Goal: Information Seeking & Learning: Learn about a topic

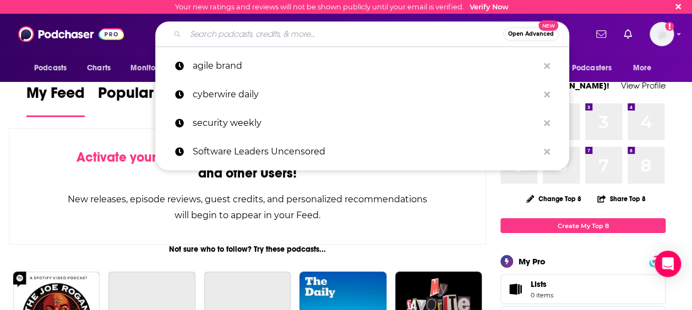
click at [284, 36] on input "Search podcasts, credits, & more..." at bounding box center [344, 34] width 318 height 18
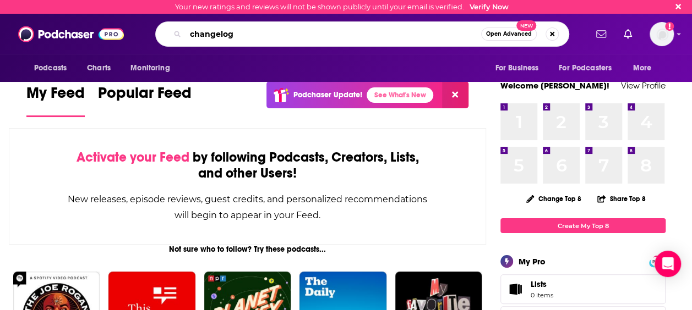
type input "changelog"
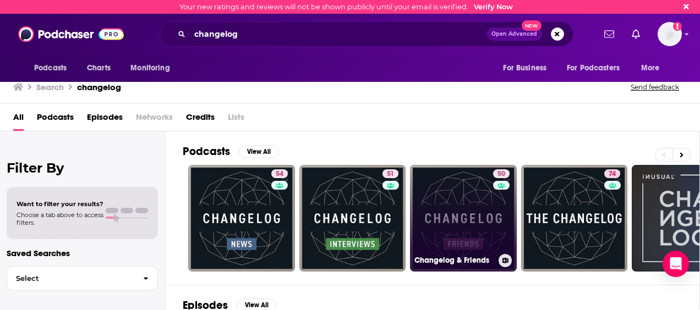
click at [509, 215] on div "50" at bounding box center [502, 212] width 19 height 85
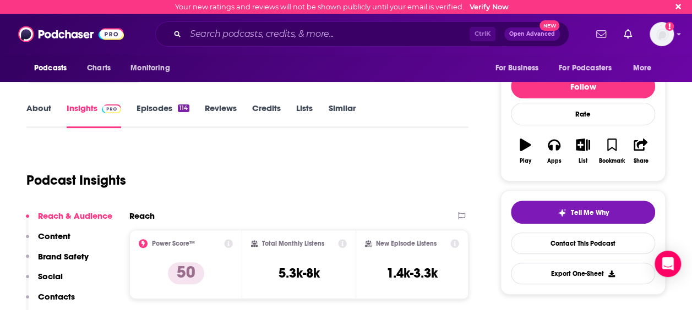
scroll to position [110, 0]
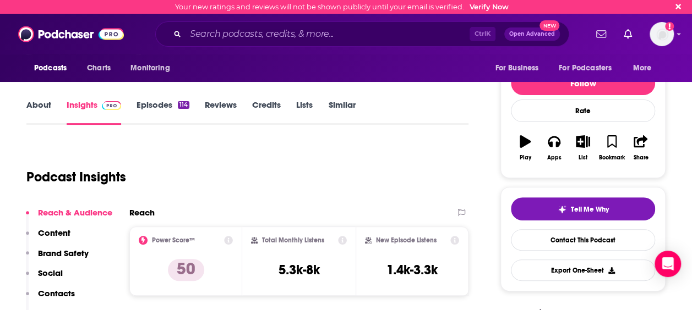
click at [162, 118] on link "Episodes 114" at bounding box center [163, 112] width 53 height 25
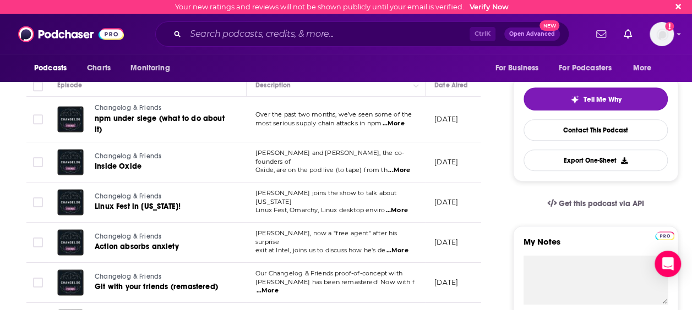
scroll to position [275, 0]
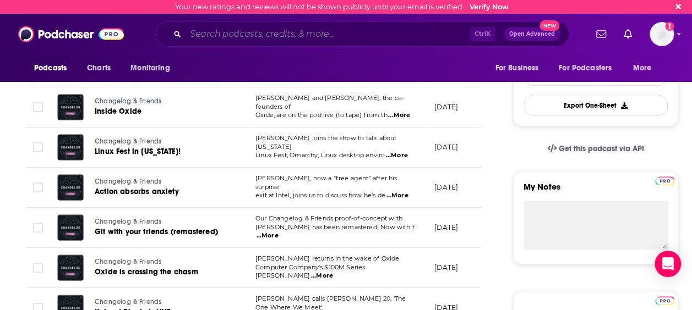
click at [236, 36] on input "Search podcasts, credits, & more..." at bounding box center [327, 34] width 284 height 18
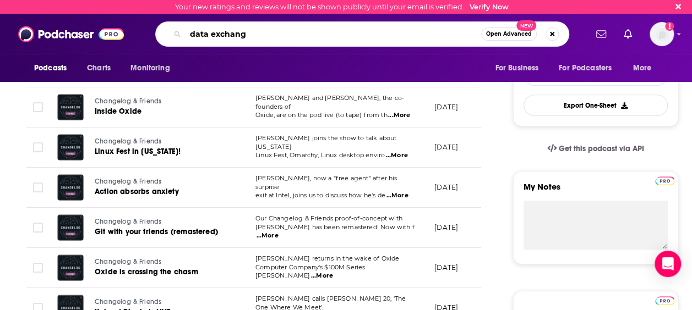
type input "data exchange"
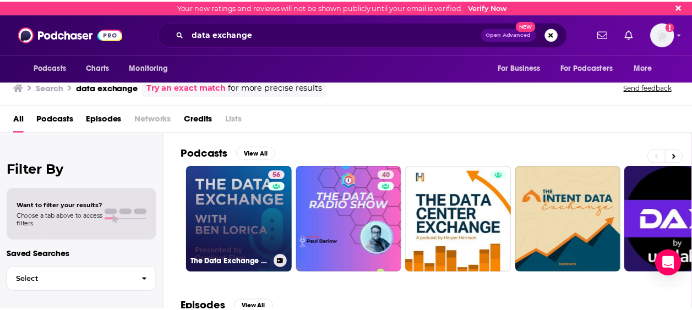
scroll to position [55, 0]
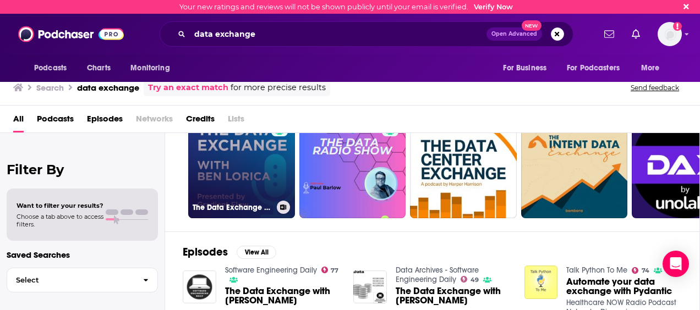
click at [264, 180] on link "56 The Data Exchange with [PERSON_NAME]" at bounding box center [241, 165] width 107 height 107
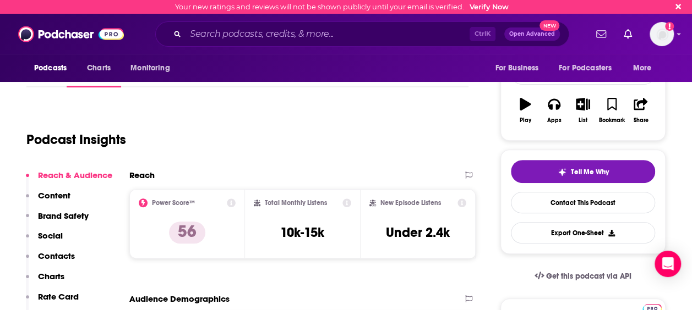
scroll to position [165, 0]
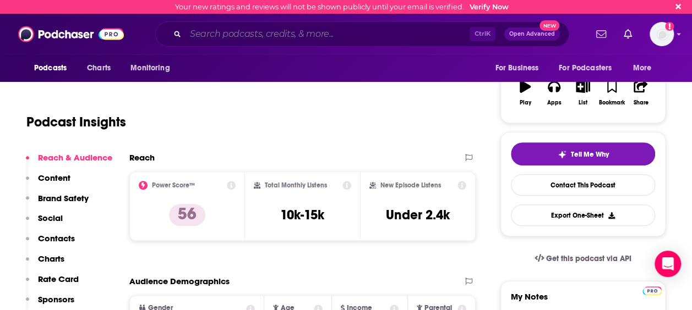
click at [384, 34] on input "Search podcasts, credits, & more..." at bounding box center [327, 34] width 284 height 18
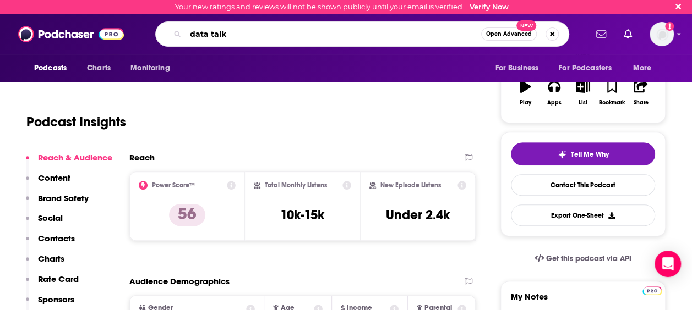
type input "data talks"
